Goal: Task Accomplishment & Management: Manage account settings

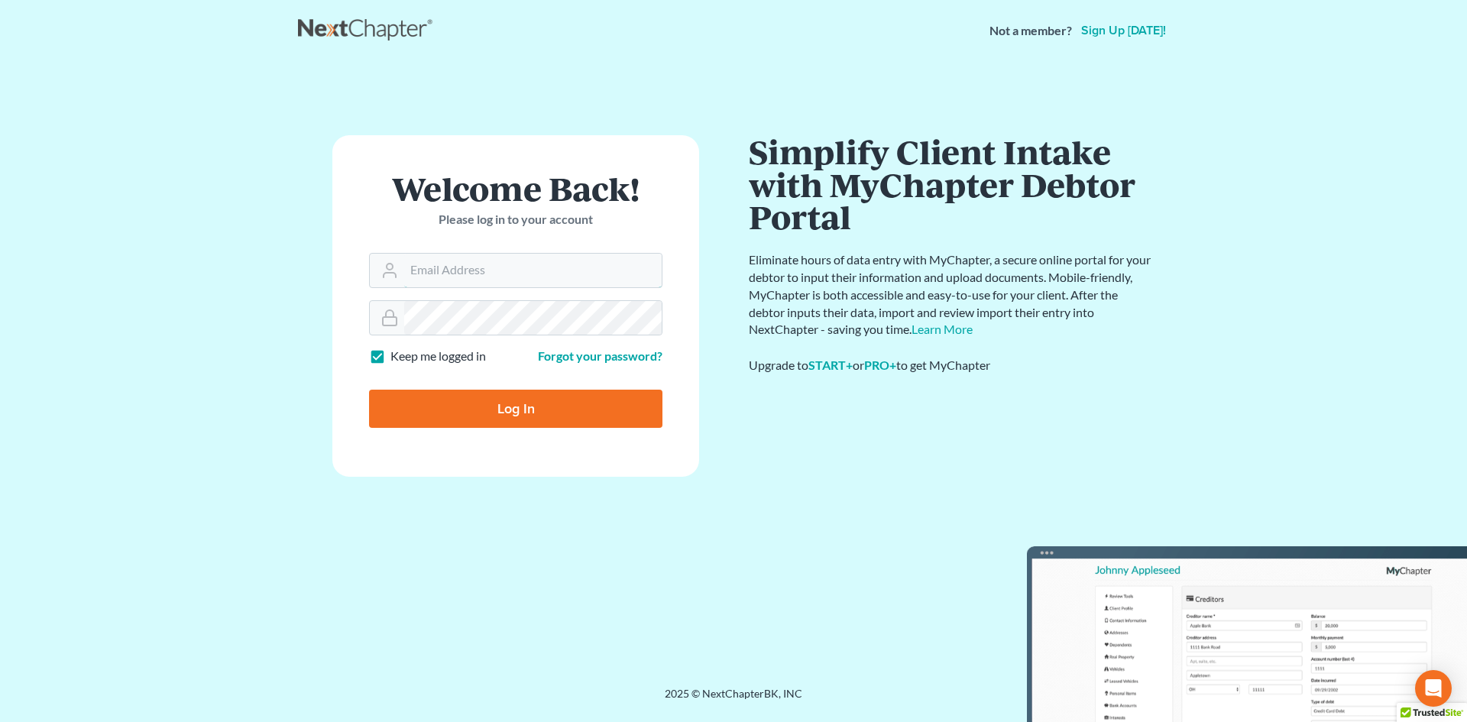
type input "[EMAIL_ADDRESS][DOMAIN_NAME]"
click at [440, 391] on input "Log In" at bounding box center [515, 409] width 293 height 38
type input "Thinking..."
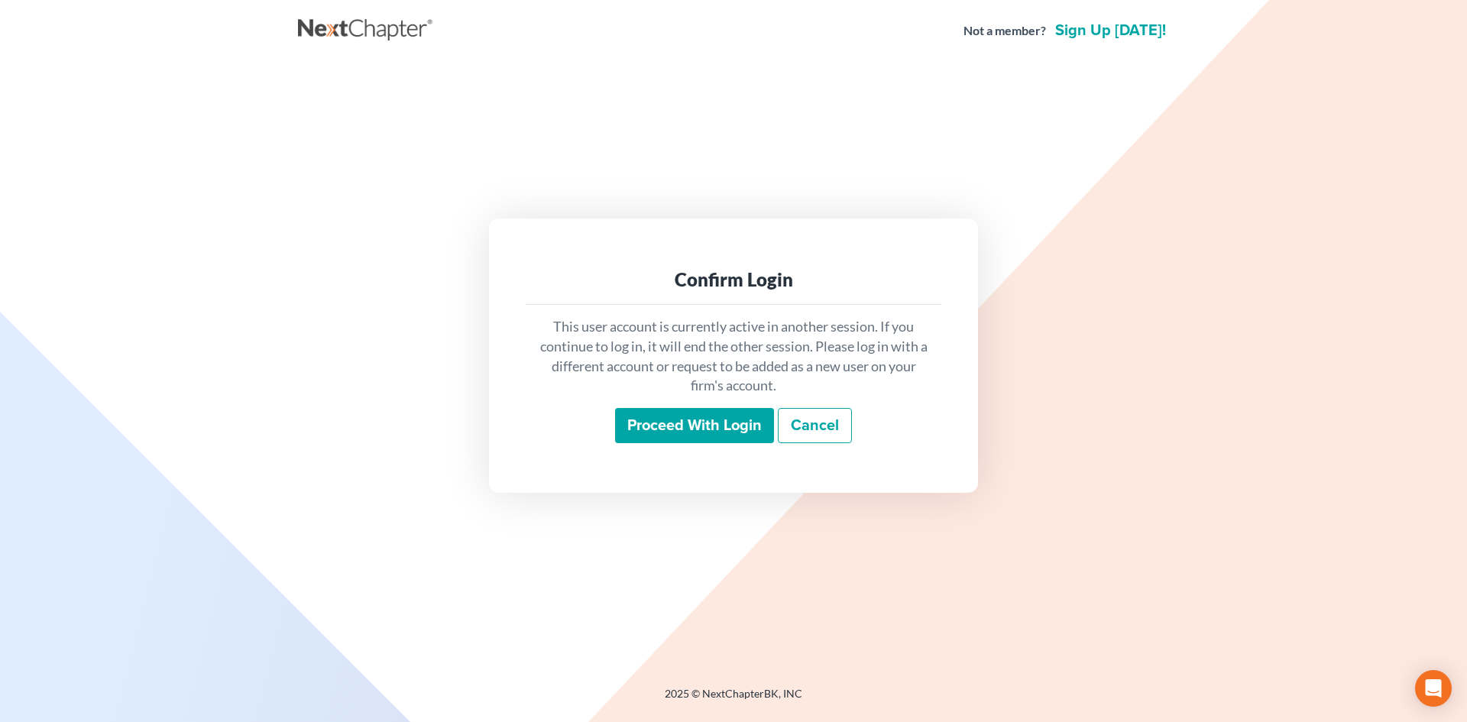
click at [649, 422] on input "Proceed with login" at bounding box center [694, 425] width 159 height 35
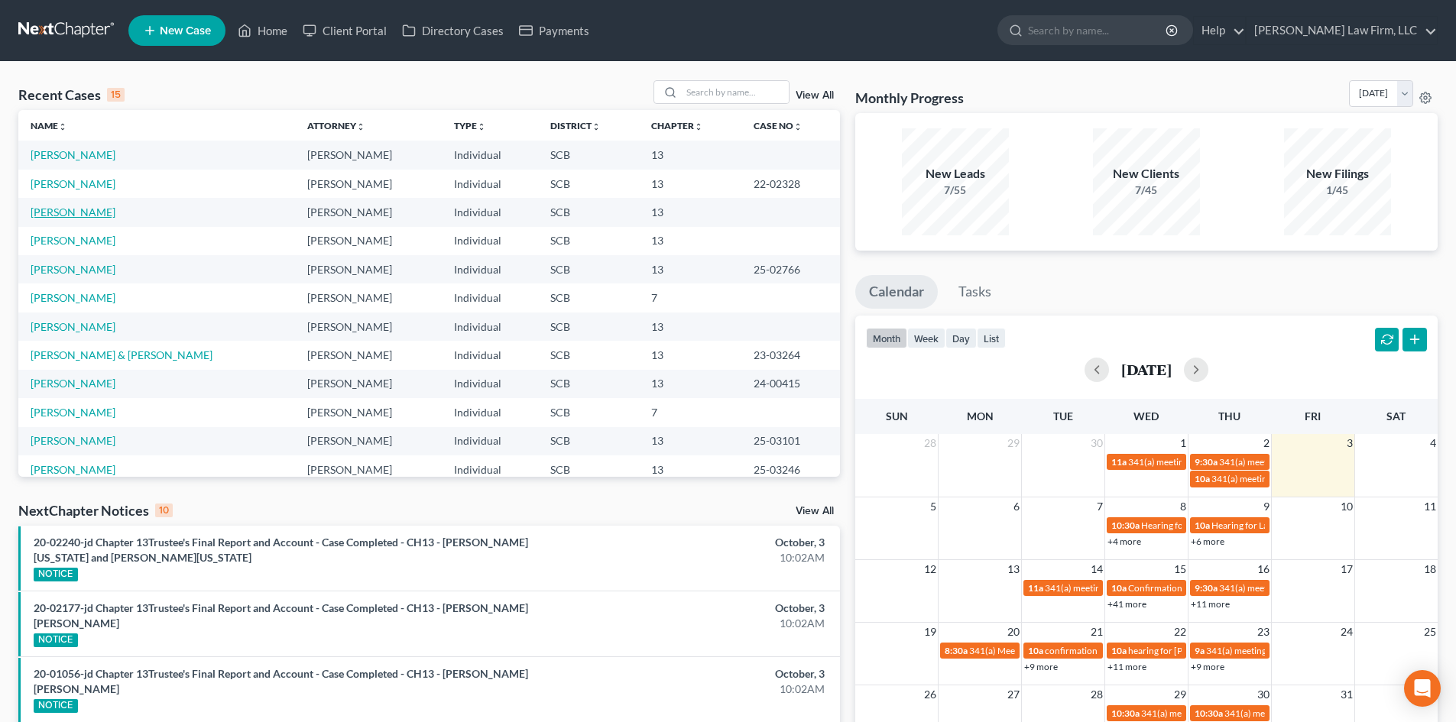
click at [79, 212] on link "[PERSON_NAME]" at bounding box center [73, 212] width 85 height 13
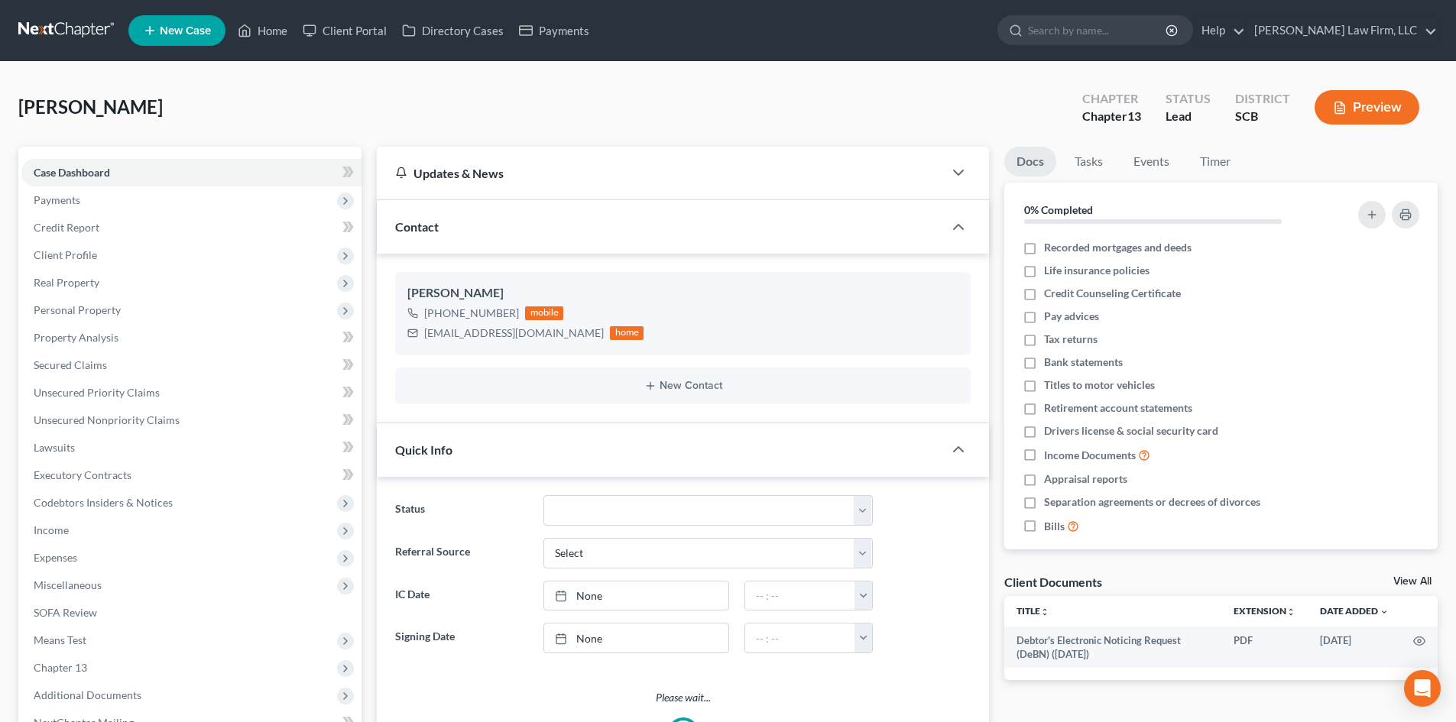
select select "2"
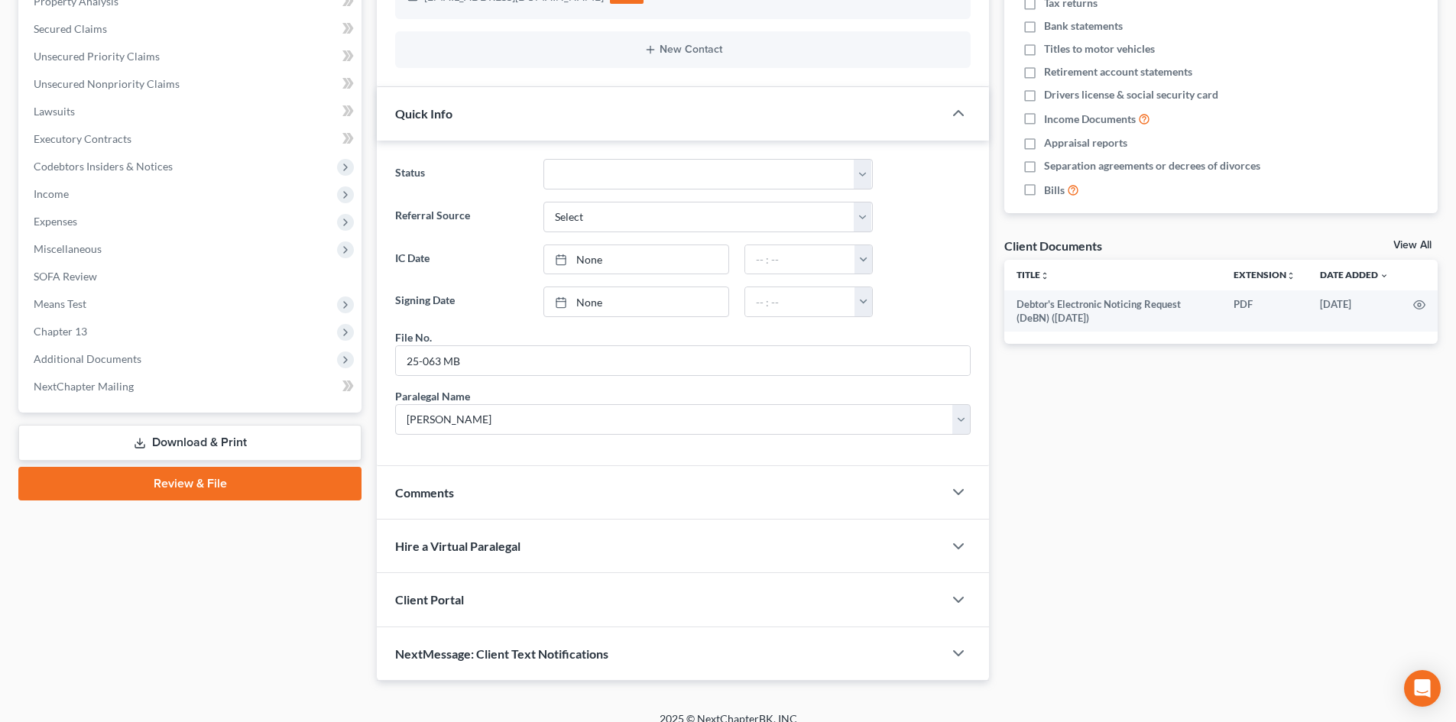
scroll to position [353, 0]
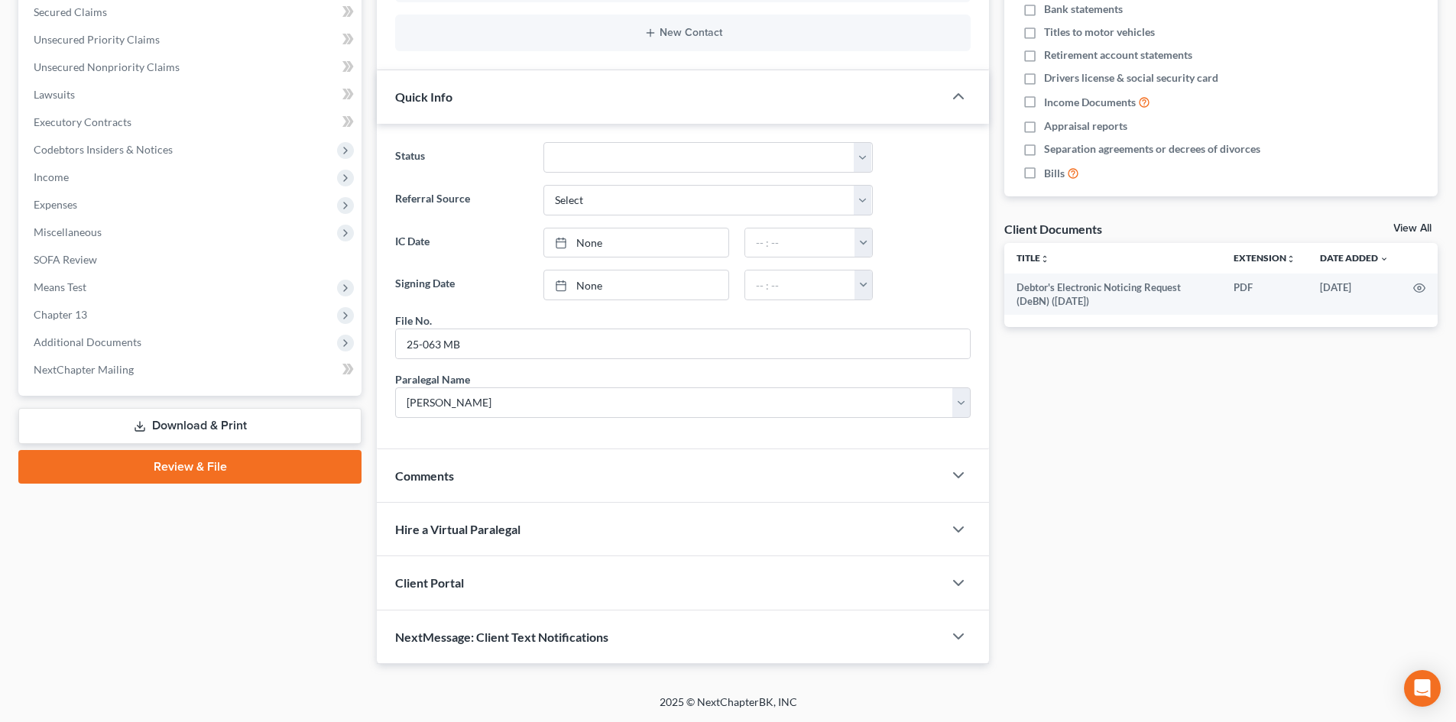
click at [478, 466] on div "Comments" at bounding box center [660, 475] width 566 height 53
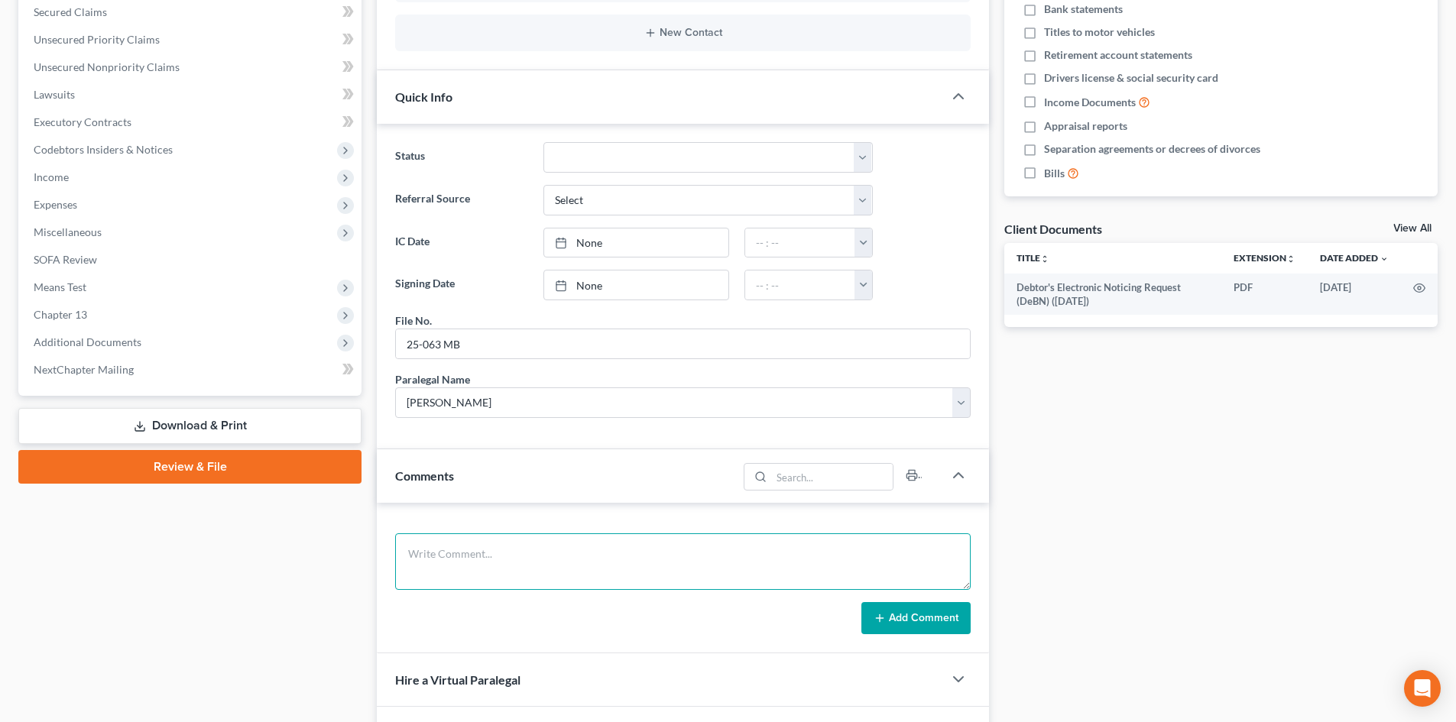
click at [488, 549] on textarea at bounding box center [682, 561] width 575 height 57
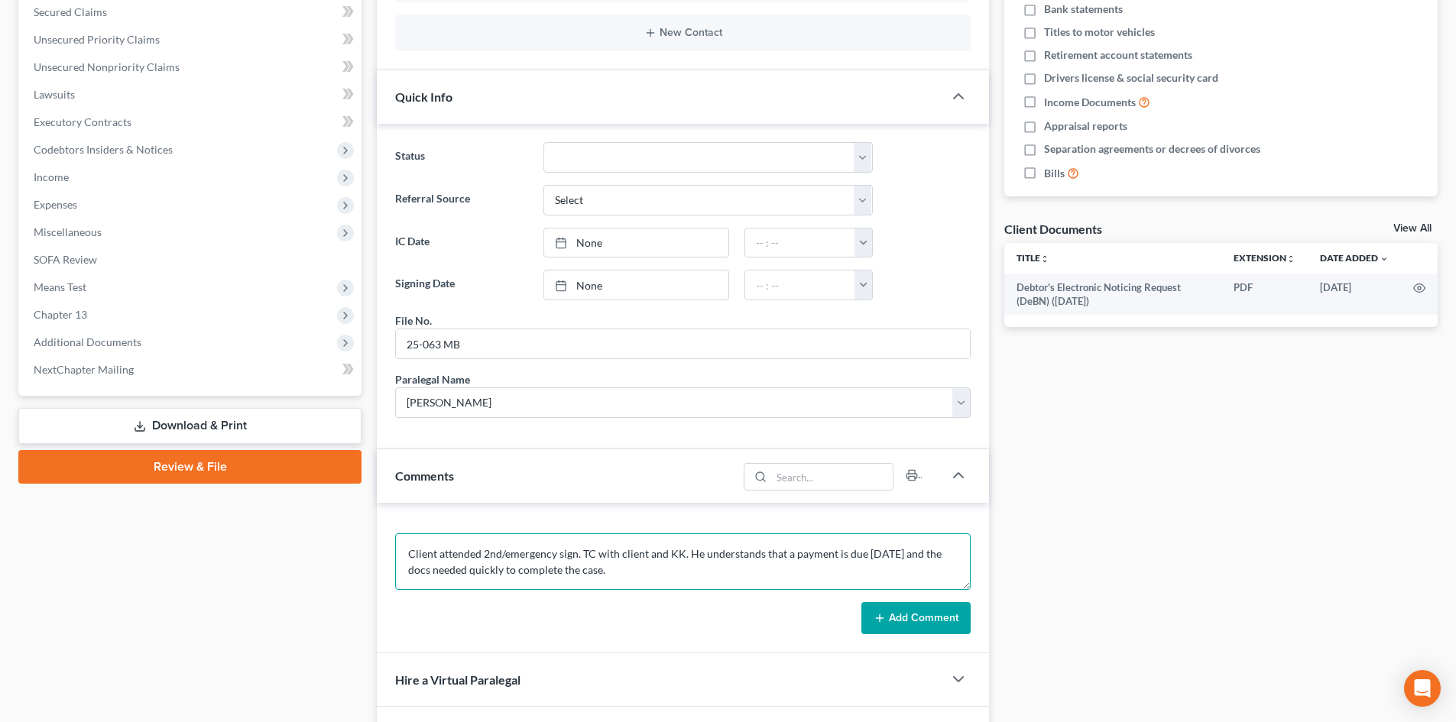
type textarea "Client attended 2nd/emergency sign. TC with client and KK. He understands that …"
click at [947, 608] on button "Add Comment" at bounding box center [915, 618] width 109 height 32
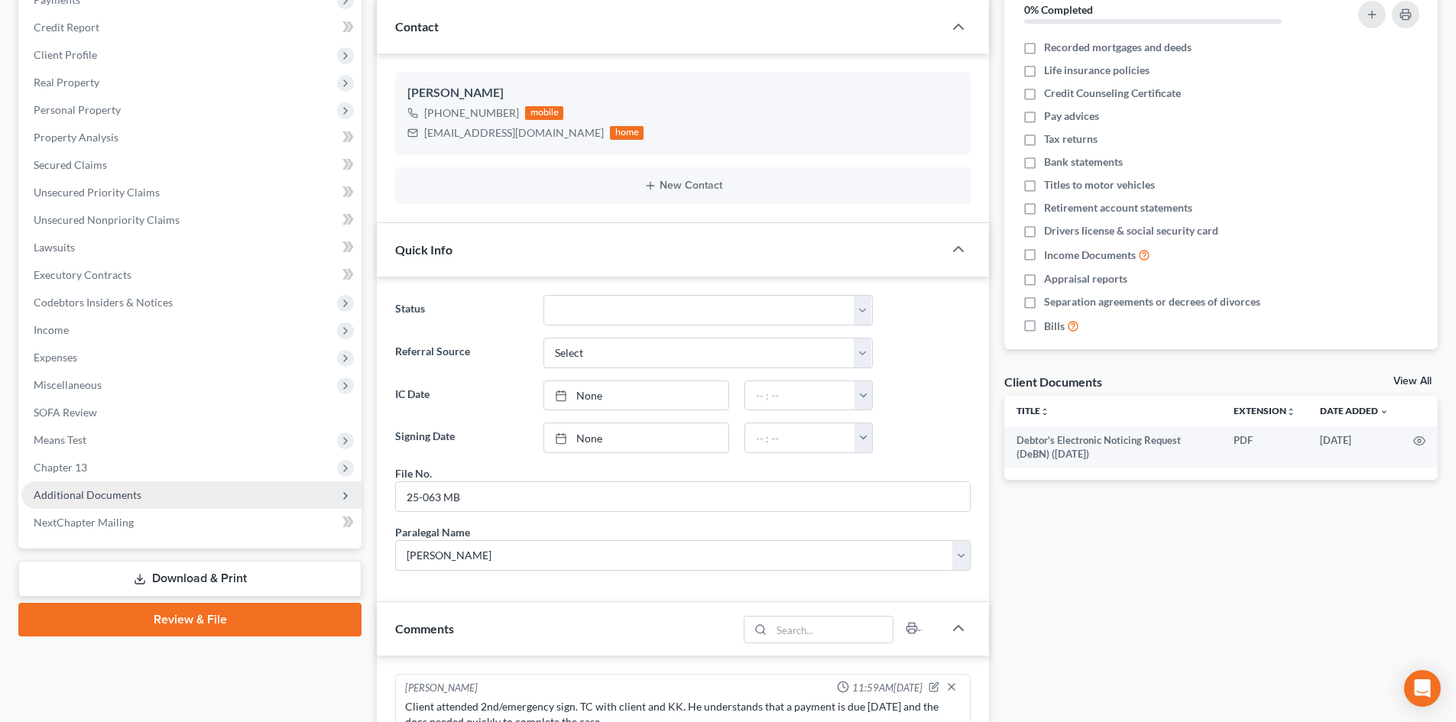
scroll to position [0, 0]
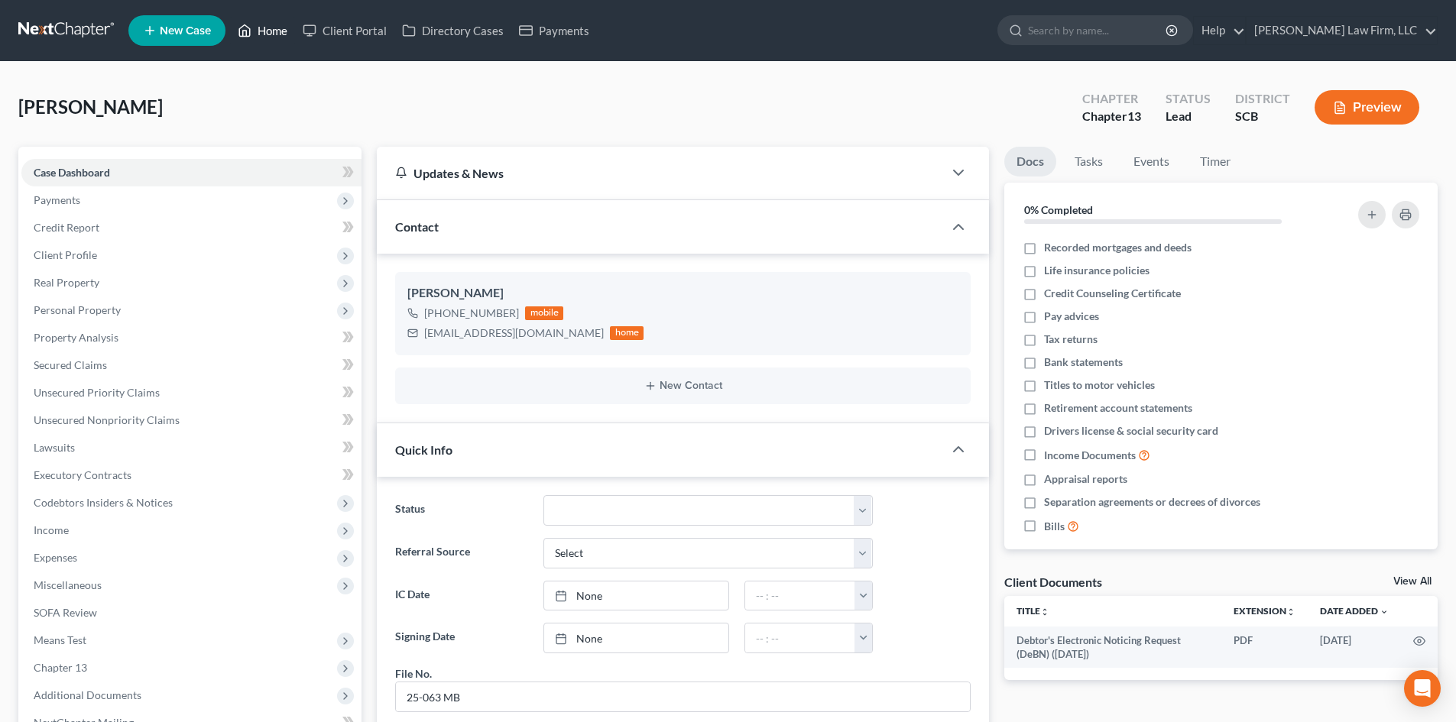
click at [276, 33] on link "Home" at bounding box center [262, 31] width 65 height 28
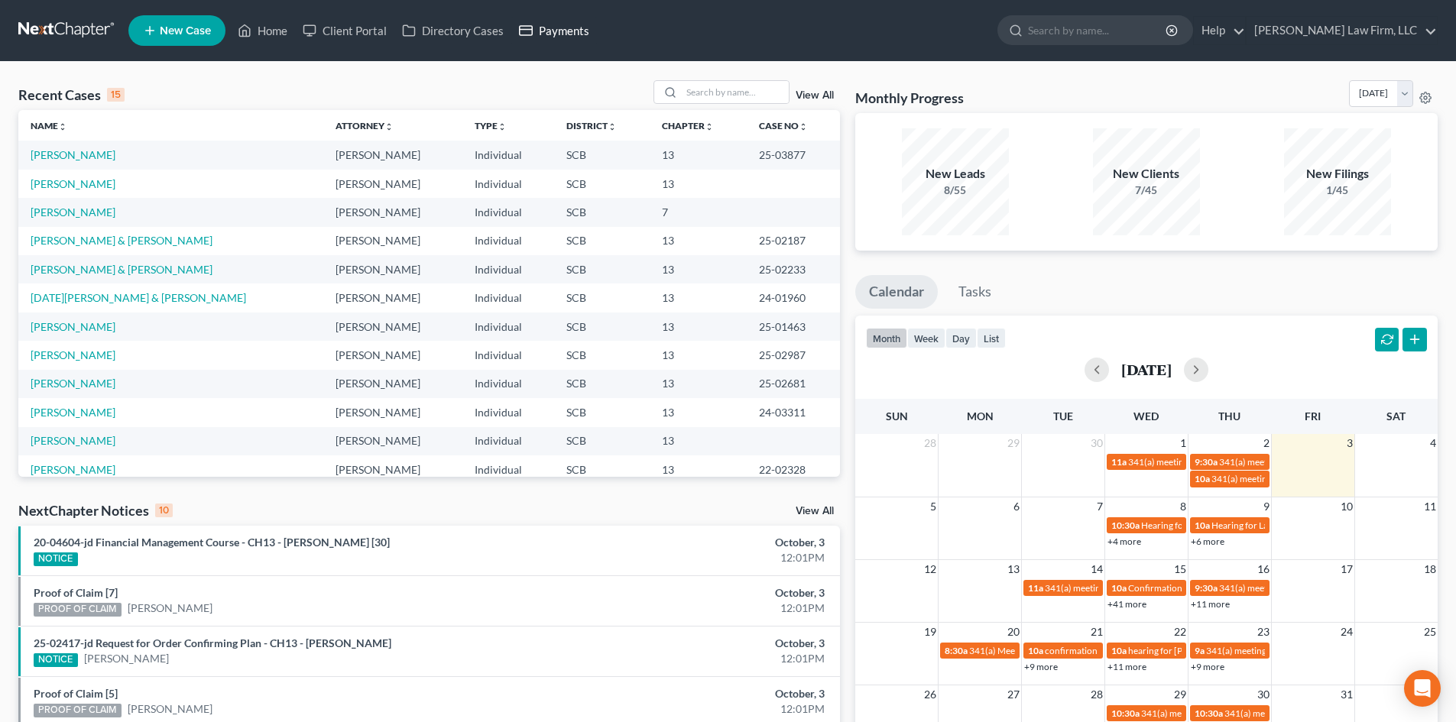
click at [556, 35] on link "Payments" at bounding box center [554, 31] width 86 height 28
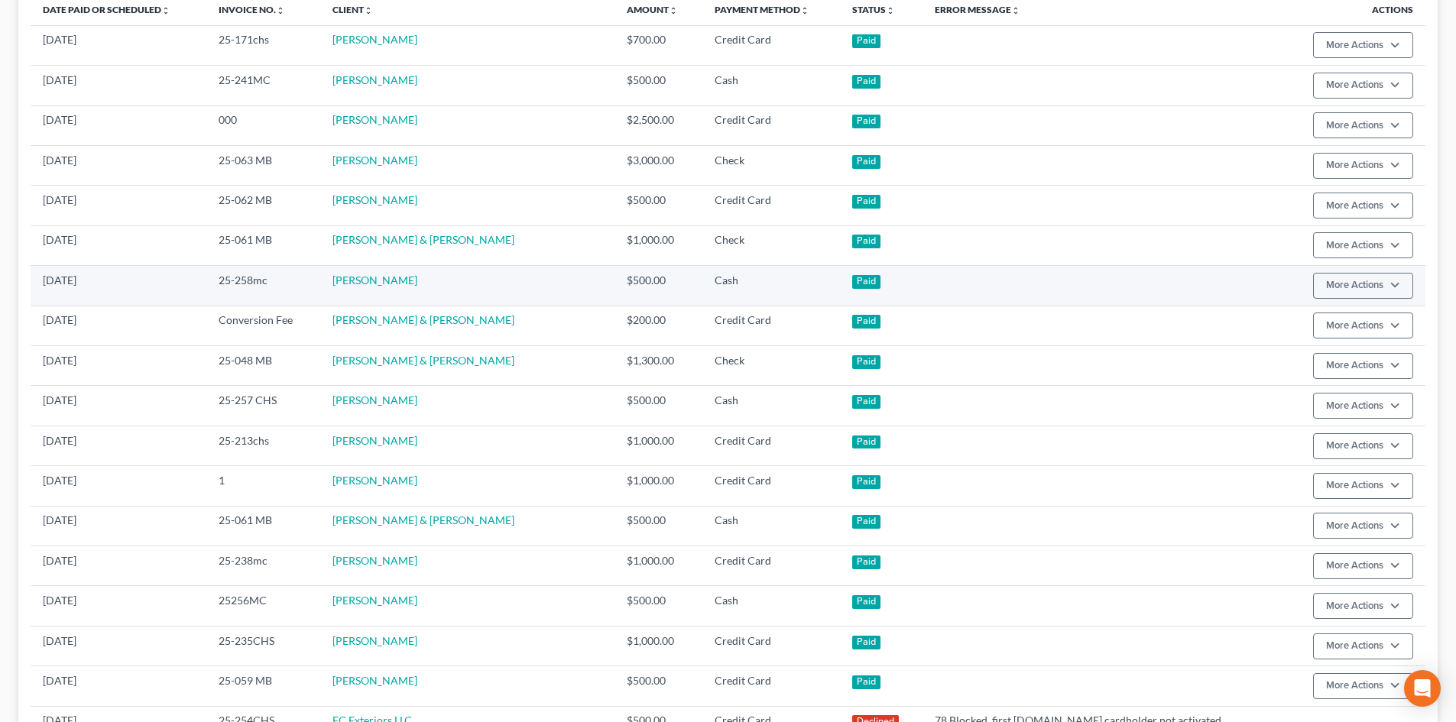
scroll to position [181, 0]
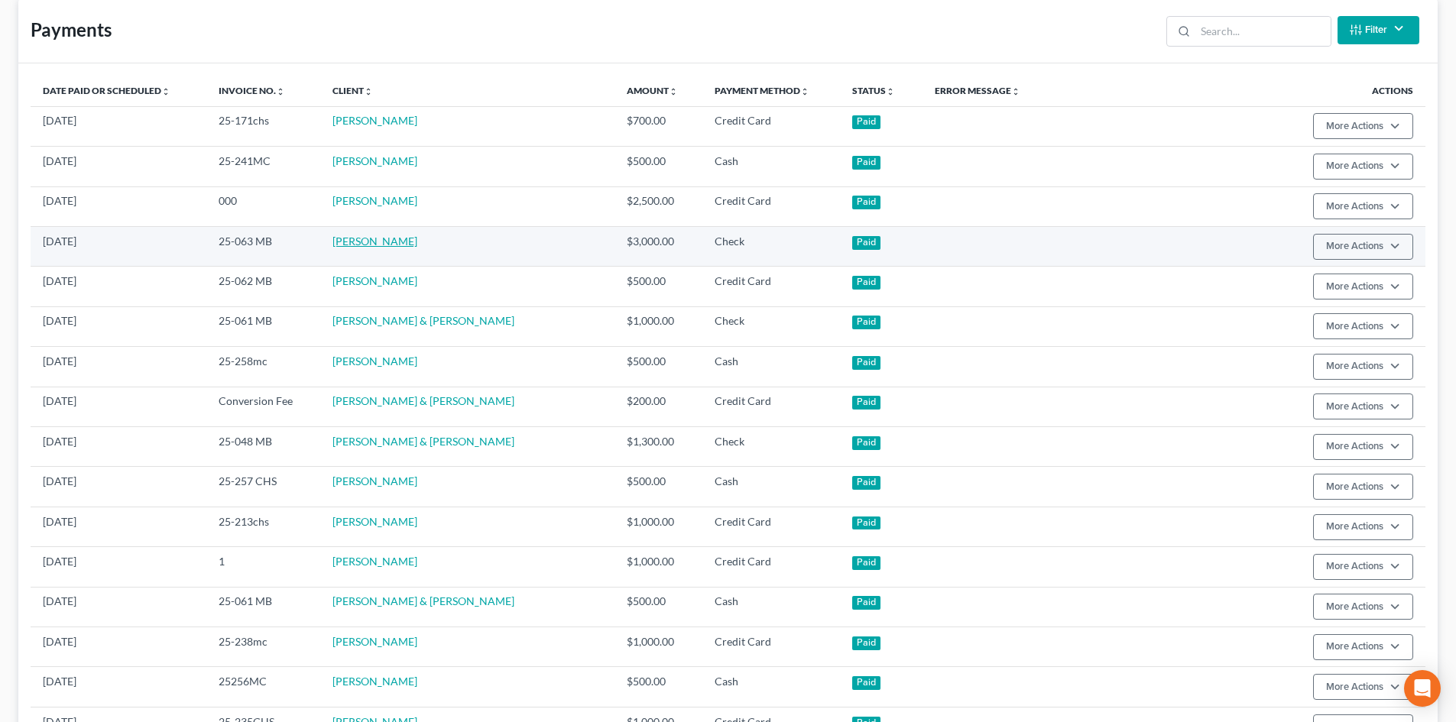
click at [417, 242] on link "[PERSON_NAME]" at bounding box center [374, 241] width 85 height 13
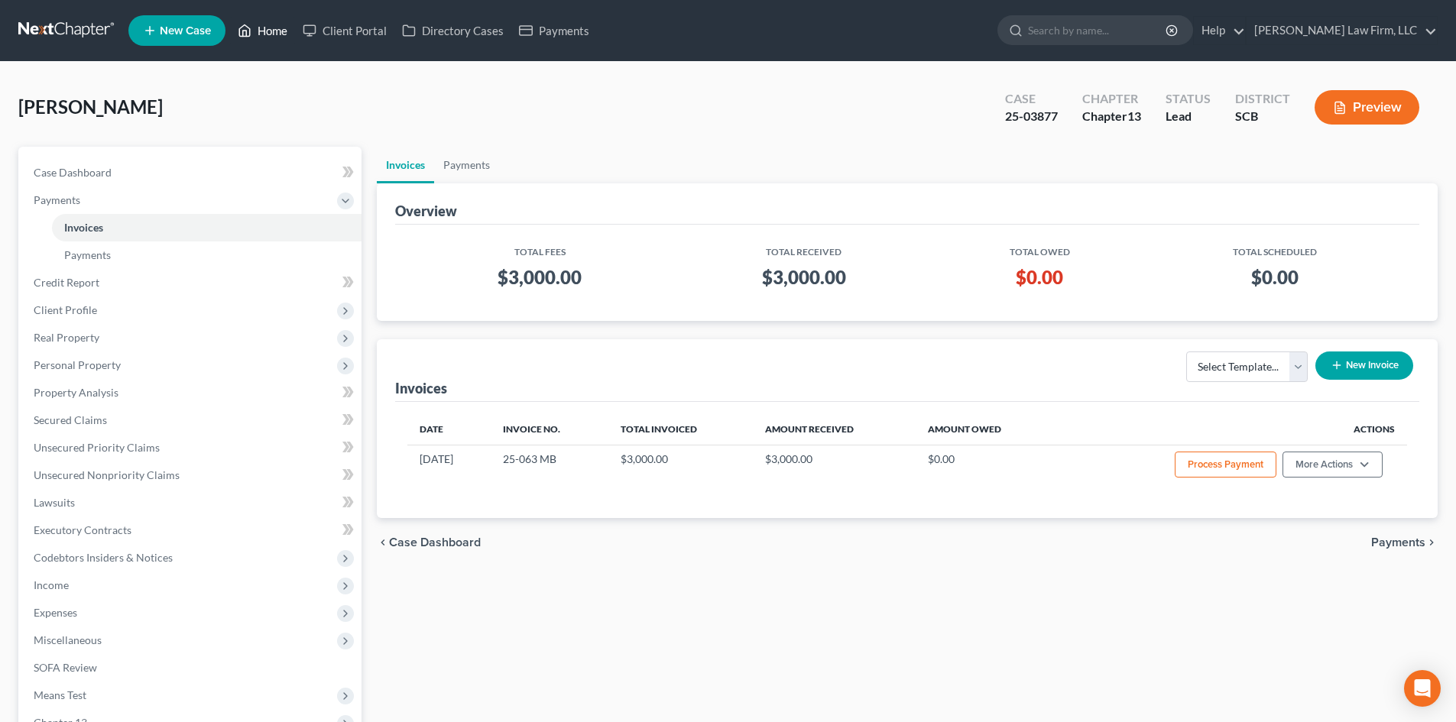
click at [277, 31] on link "Home" at bounding box center [262, 31] width 65 height 28
